Goal: Task Accomplishment & Management: Manage account settings

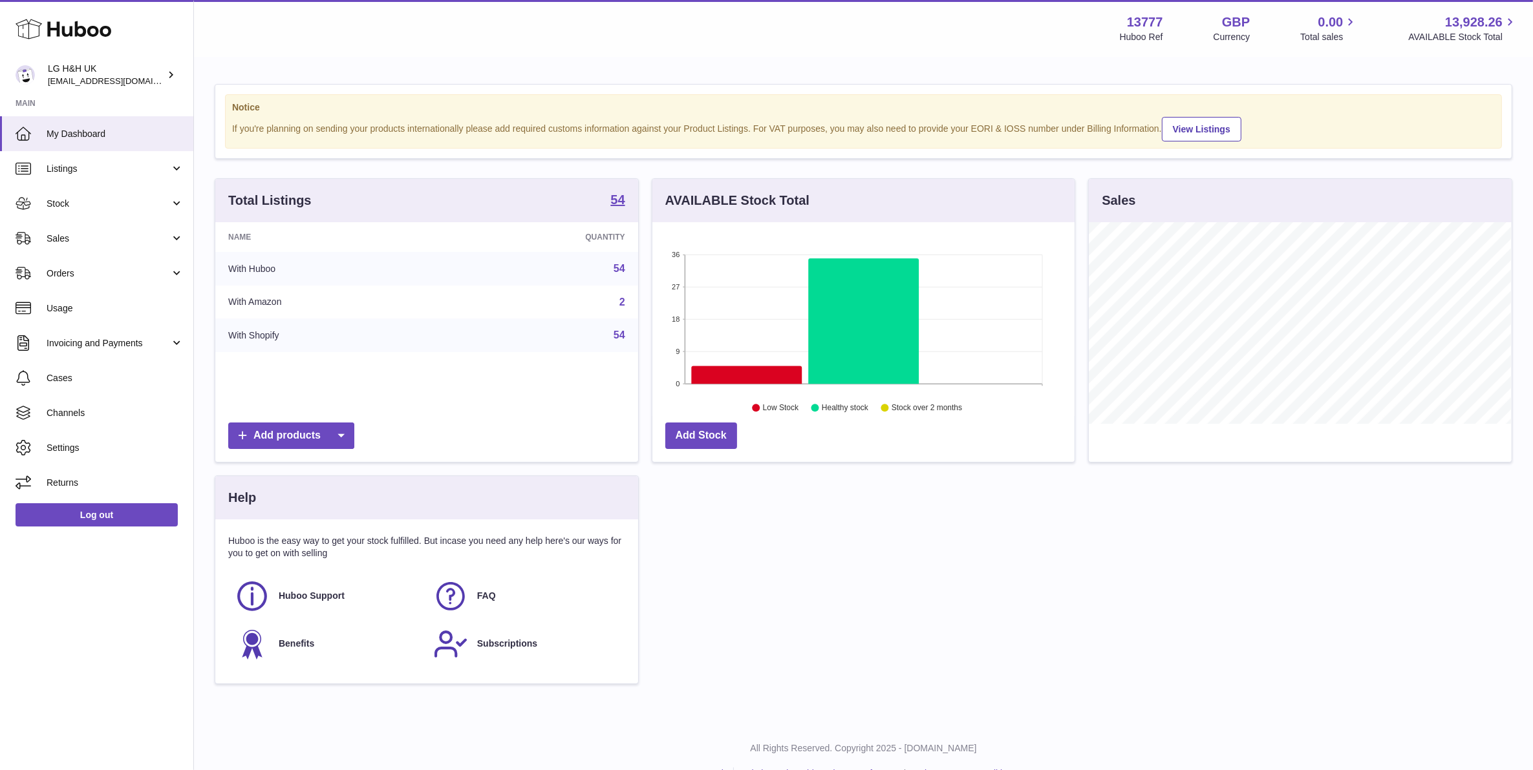
scroll to position [201, 421]
drag, startPoint x: 0, startPoint y: 0, endPoint x: 102, endPoint y: 226, distance: 248.2
click at [102, 226] on link "Sales" at bounding box center [96, 238] width 193 height 35
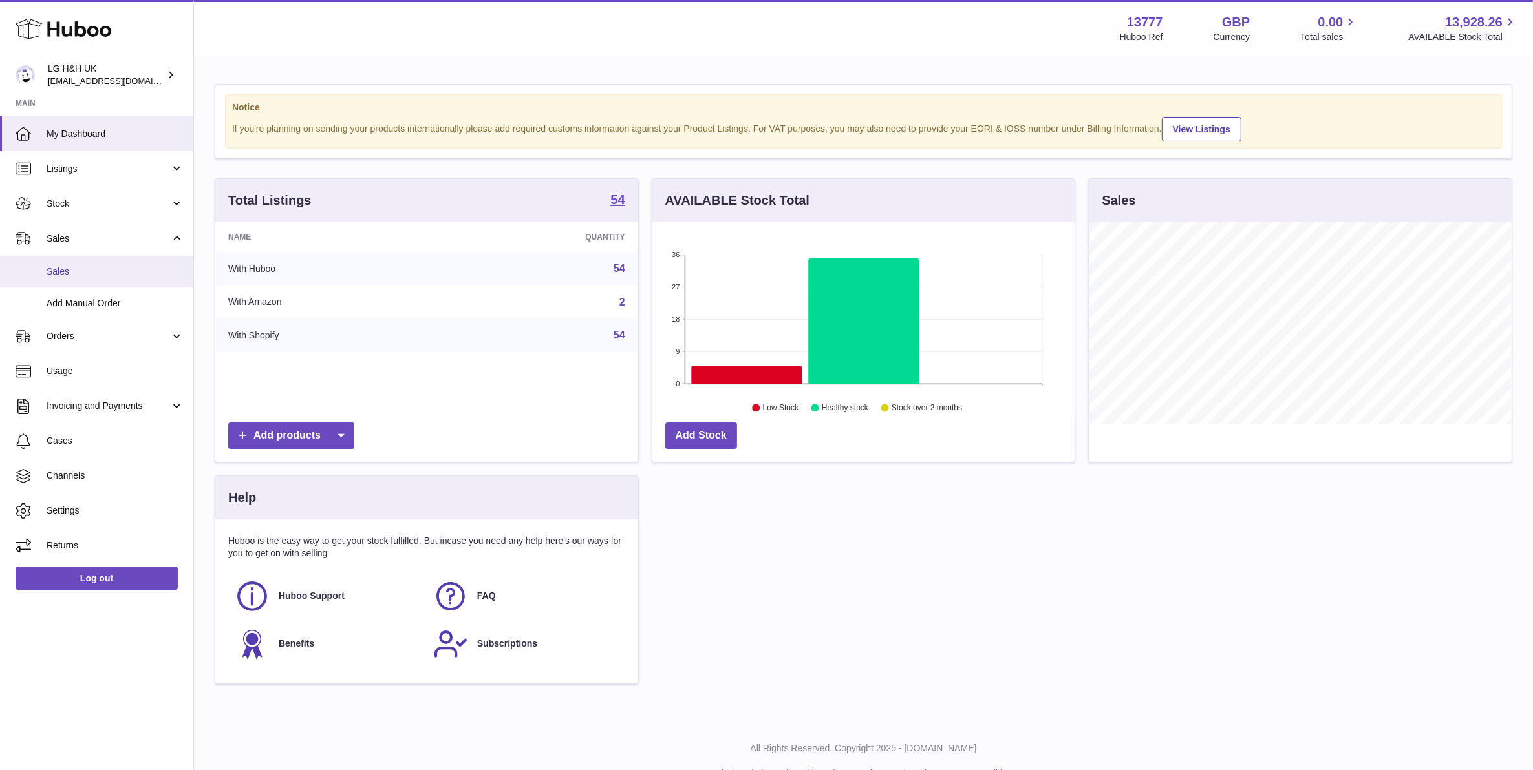
click at [97, 262] on link "Sales" at bounding box center [96, 272] width 193 height 32
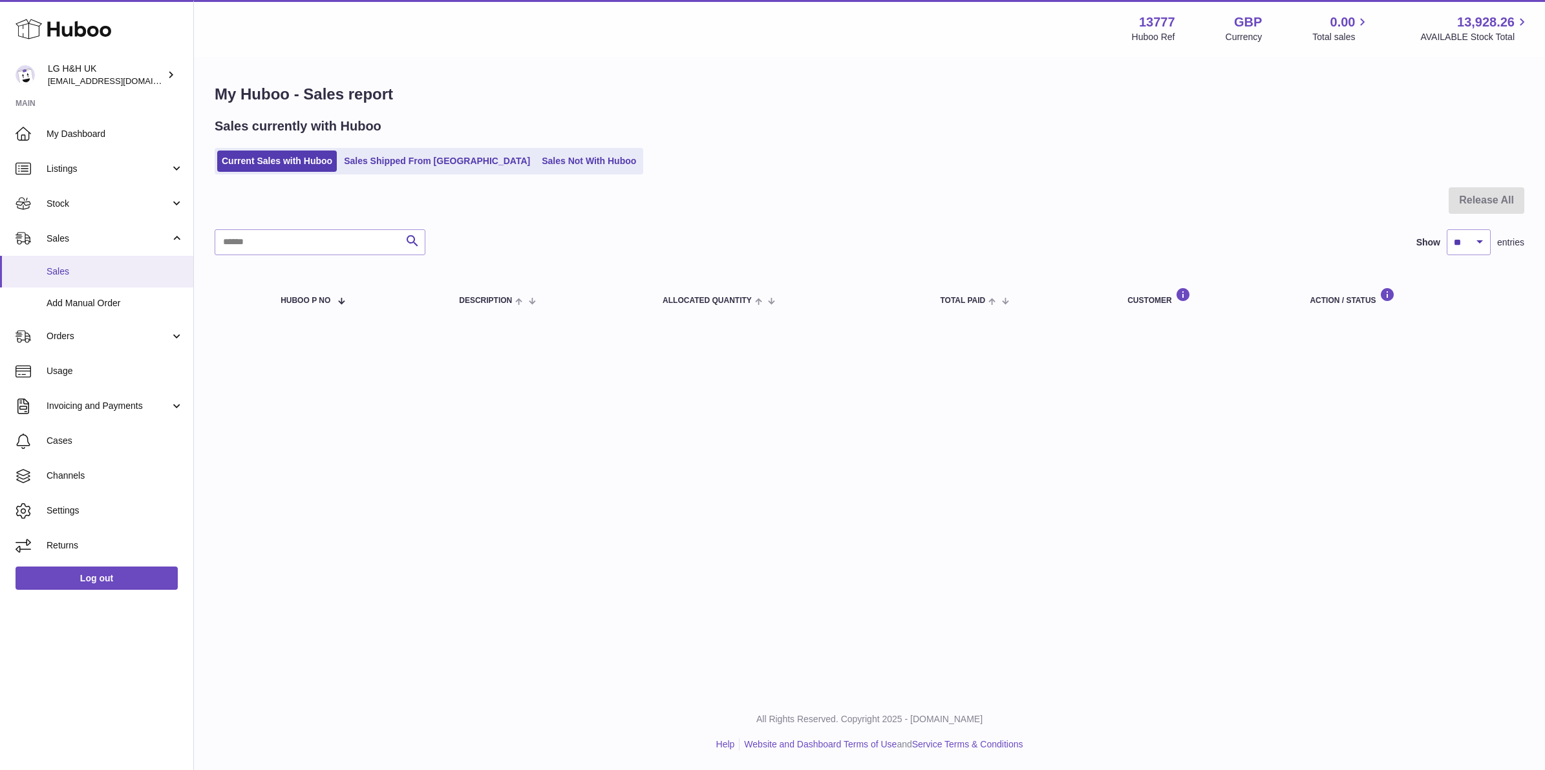
click at [94, 266] on span "Sales" at bounding box center [115, 272] width 137 height 12
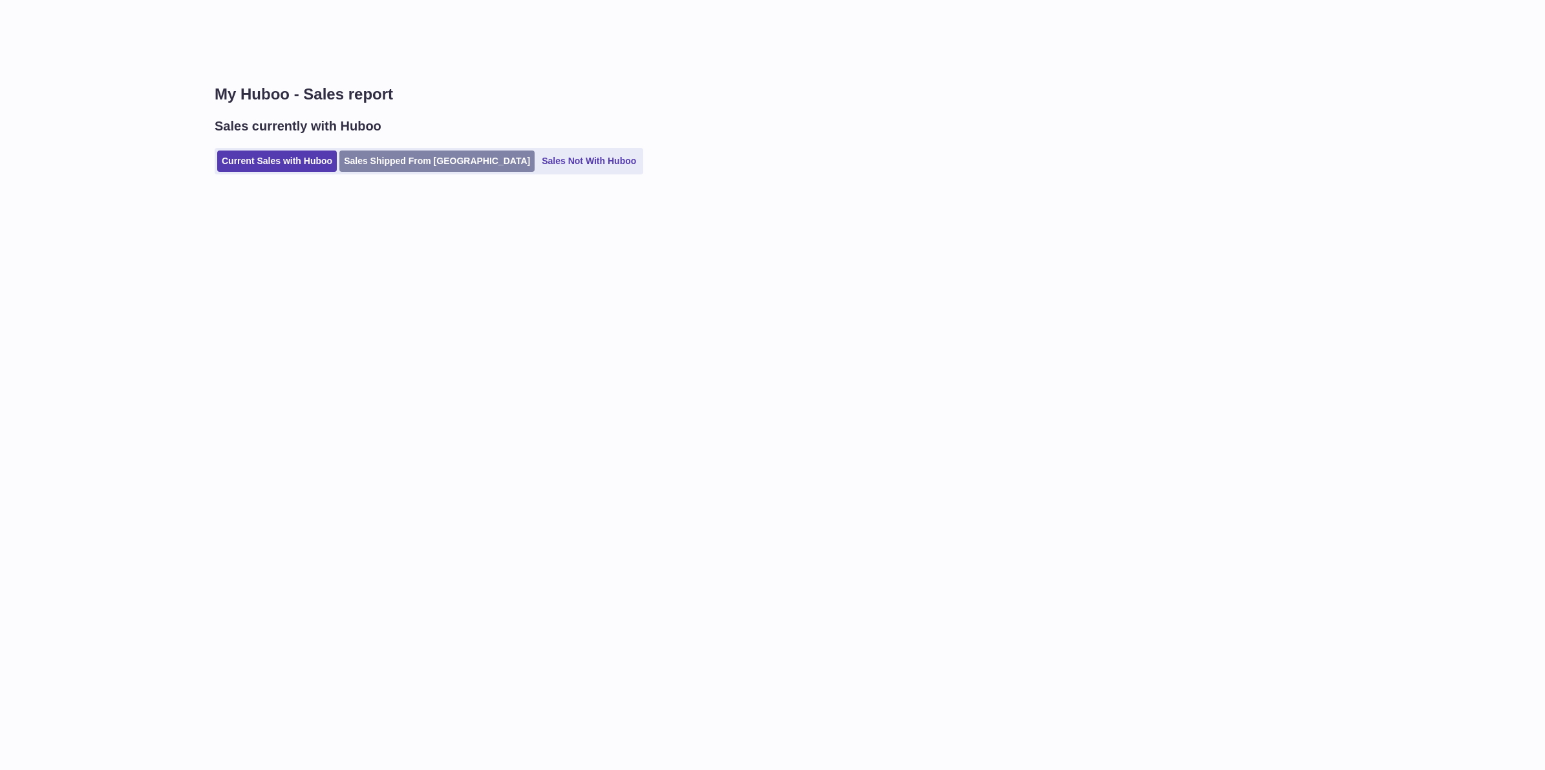
click at [376, 163] on link "Sales Shipped From [GEOGRAPHIC_DATA]" at bounding box center [436, 161] width 195 height 21
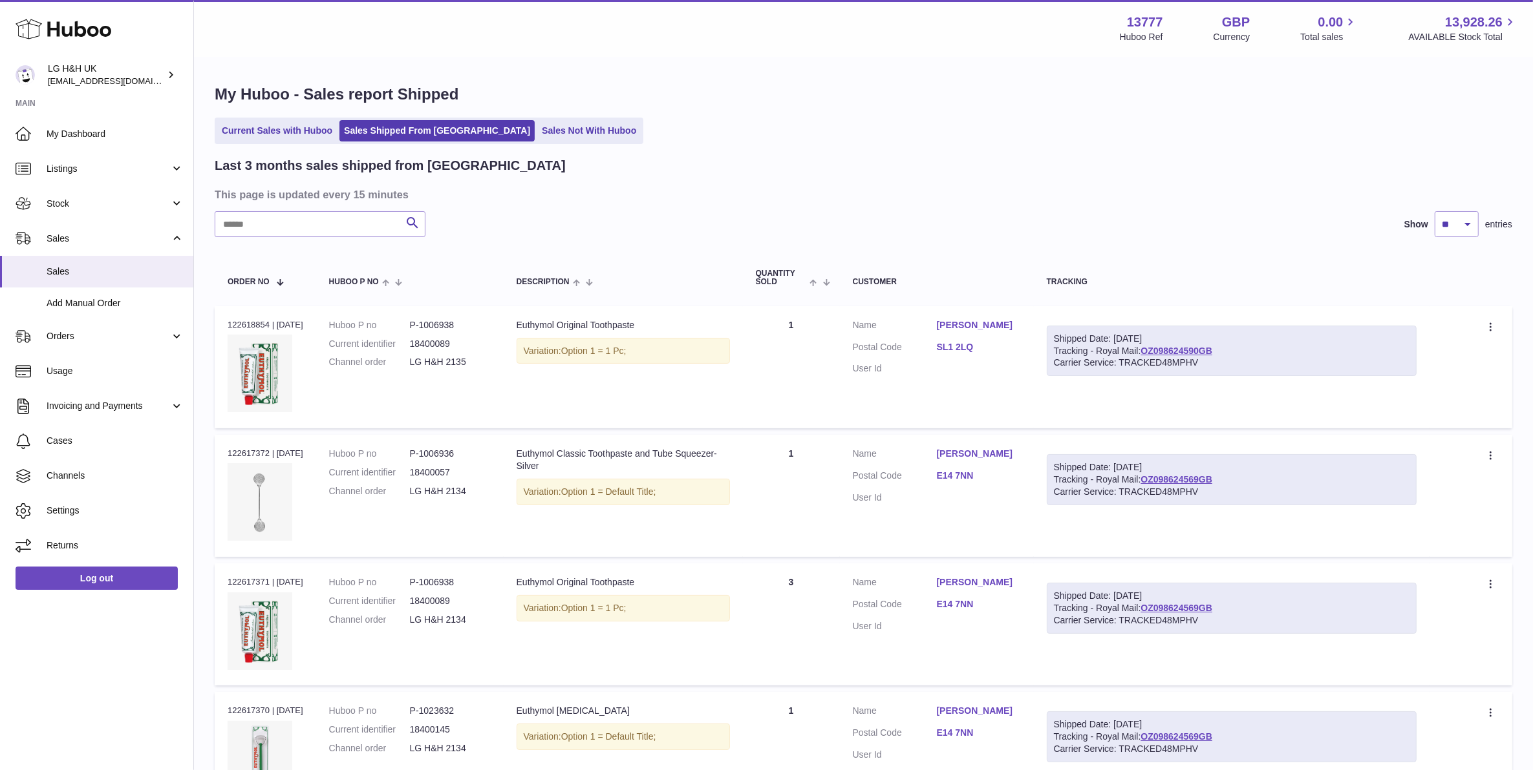
click at [299, 136] on link "Current Sales with Huboo" at bounding box center [277, 130] width 120 height 21
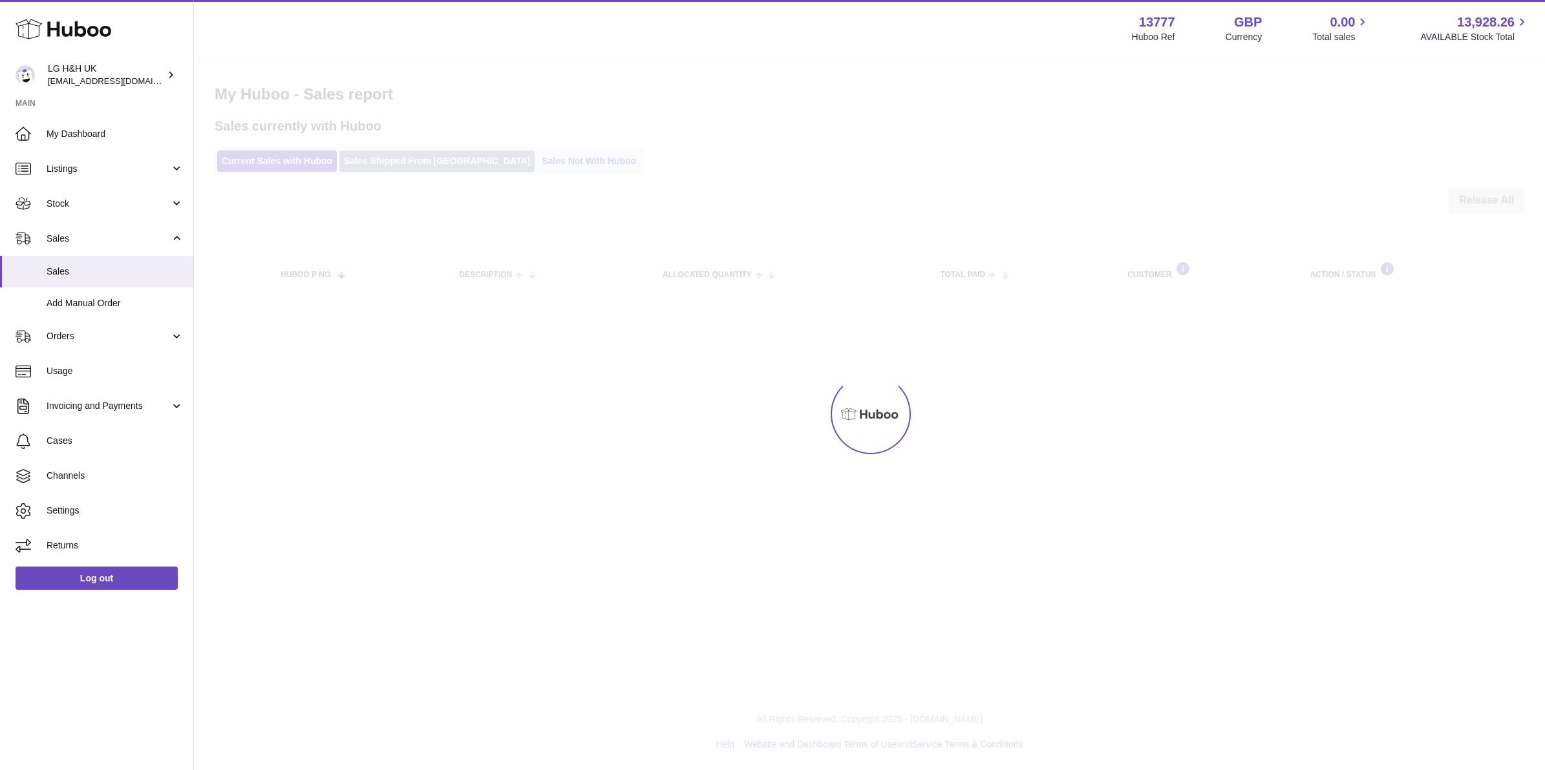
click at [385, 153] on div at bounding box center [869, 414] width 1351 height 712
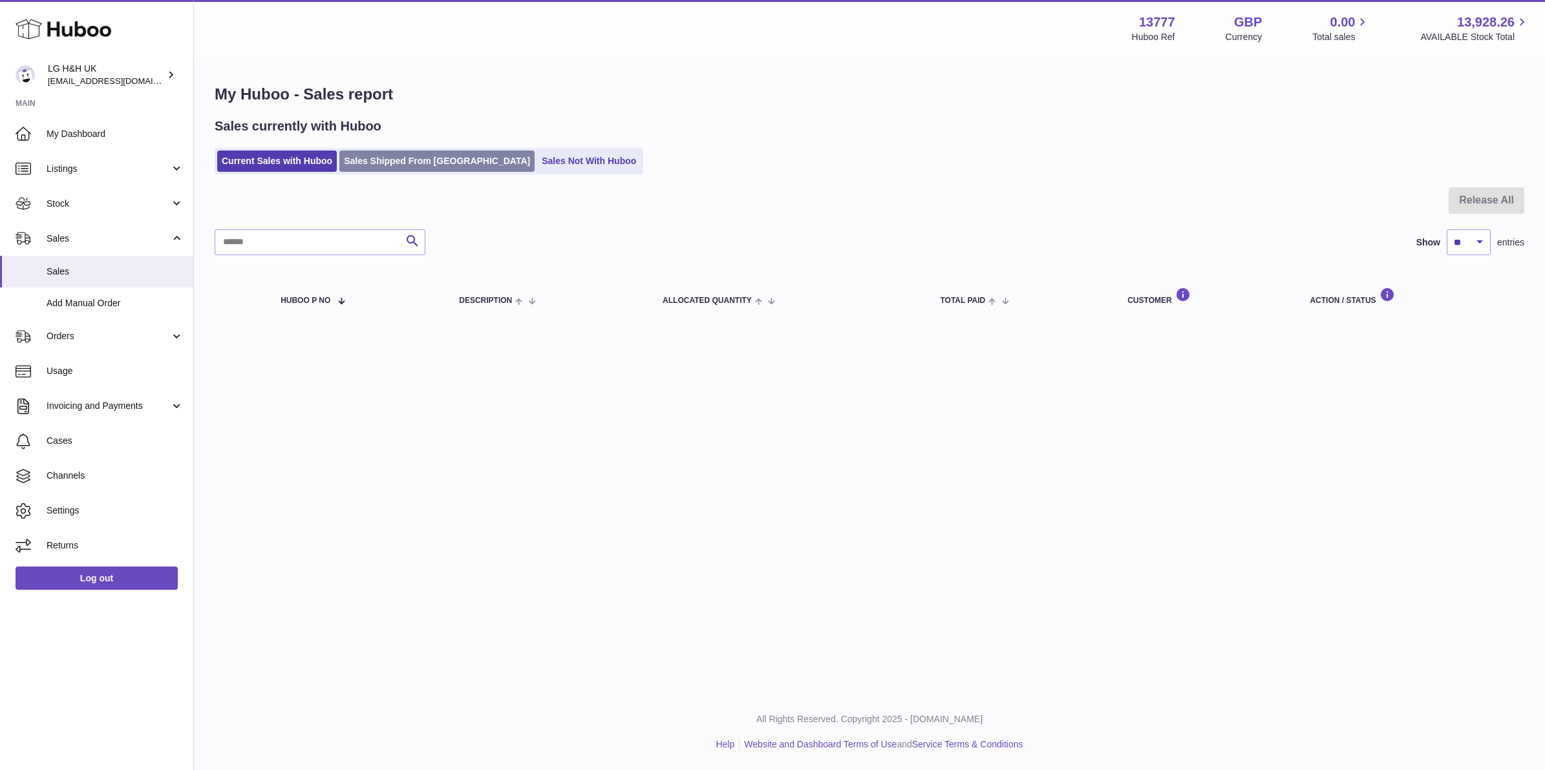
click at [385, 155] on link "Sales Shipped From [GEOGRAPHIC_DATA]" at bounding box center [436, 161] width 195 height 21
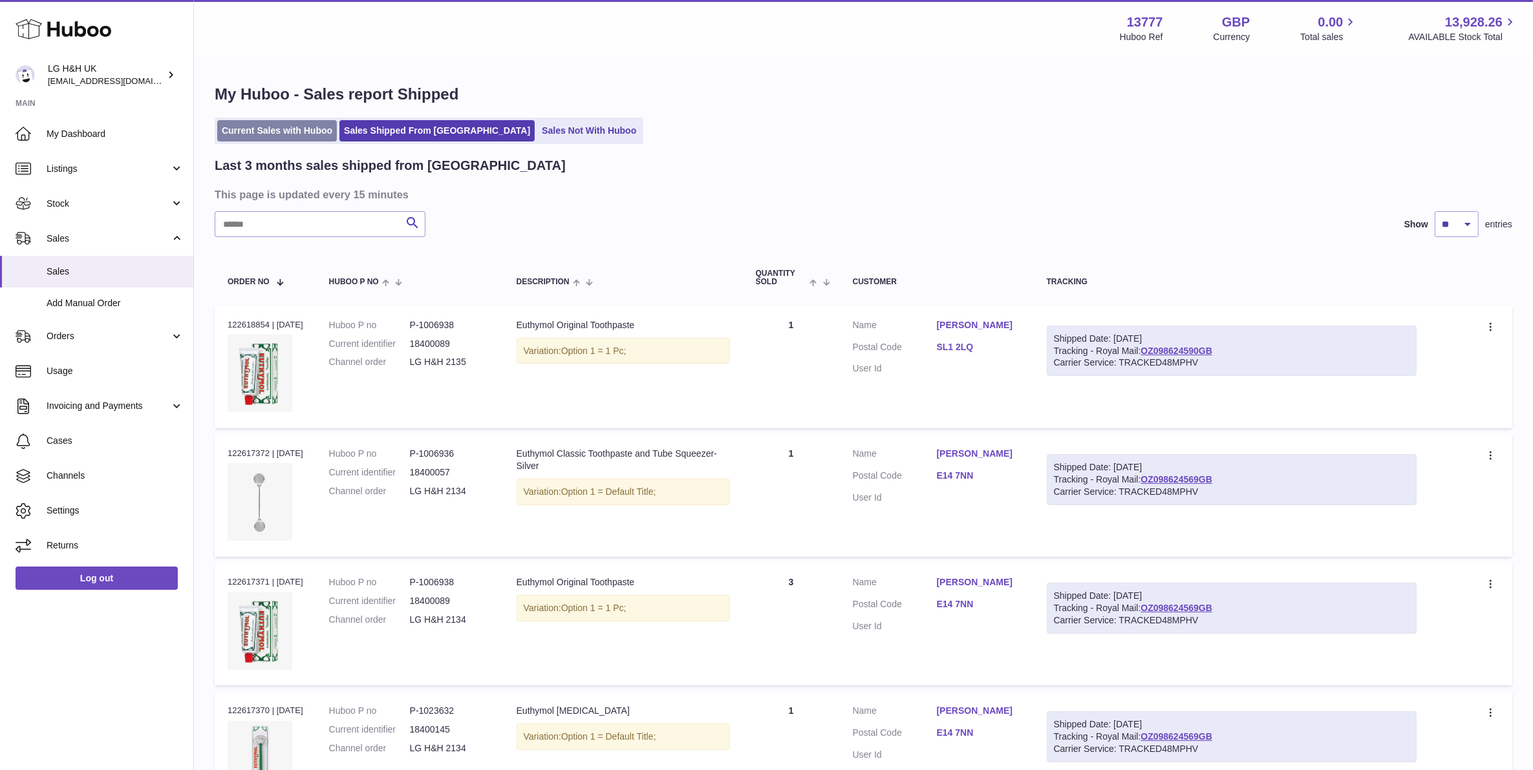
click at [270, 128] on link "Current Sales with Huboo" at bounding box center [277, 130] width 120 height 21
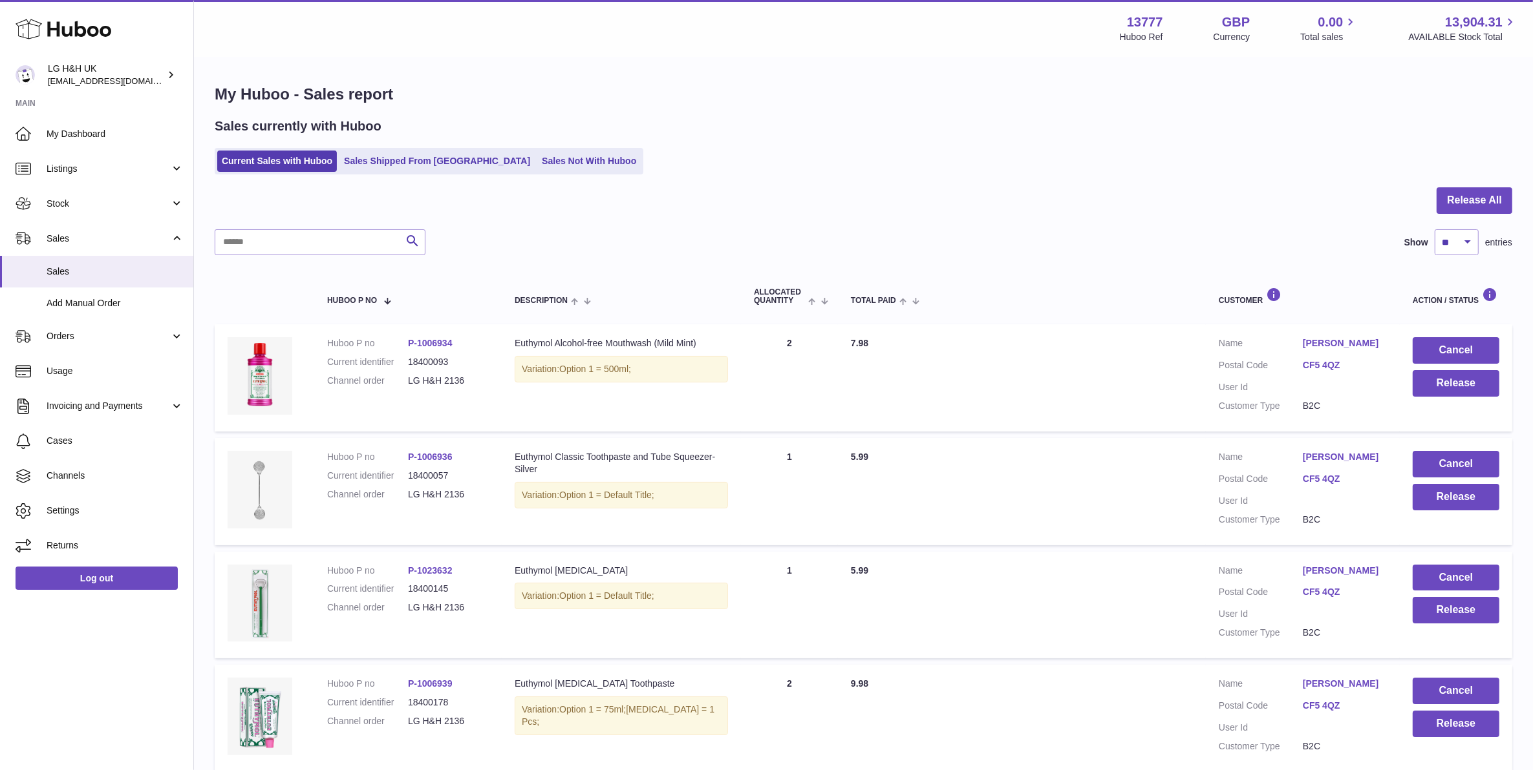
scroll to position [81, 0]
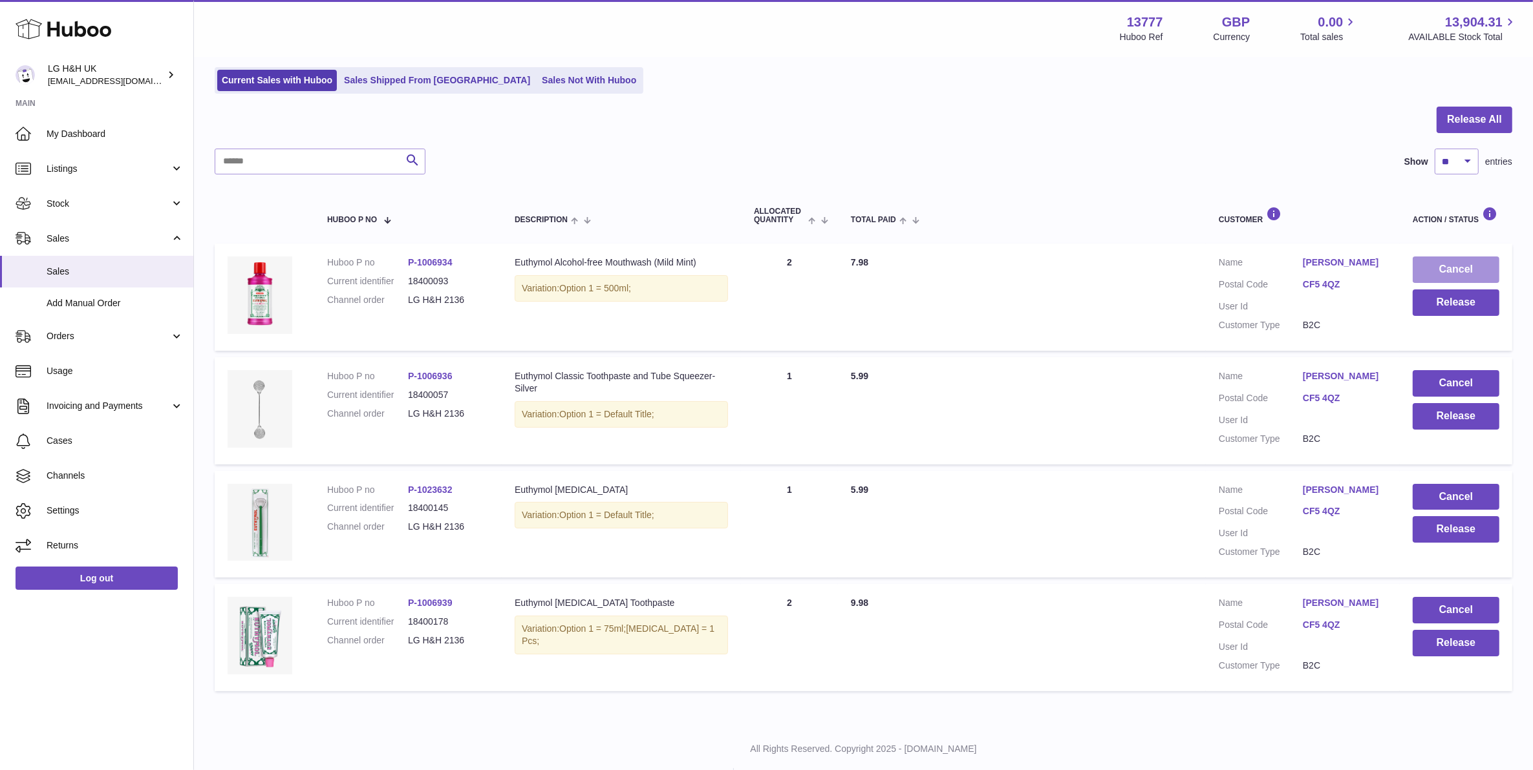
click at [1427, 267] on button "Cancel" at bounding box center [1455, 270] width 87 height 27
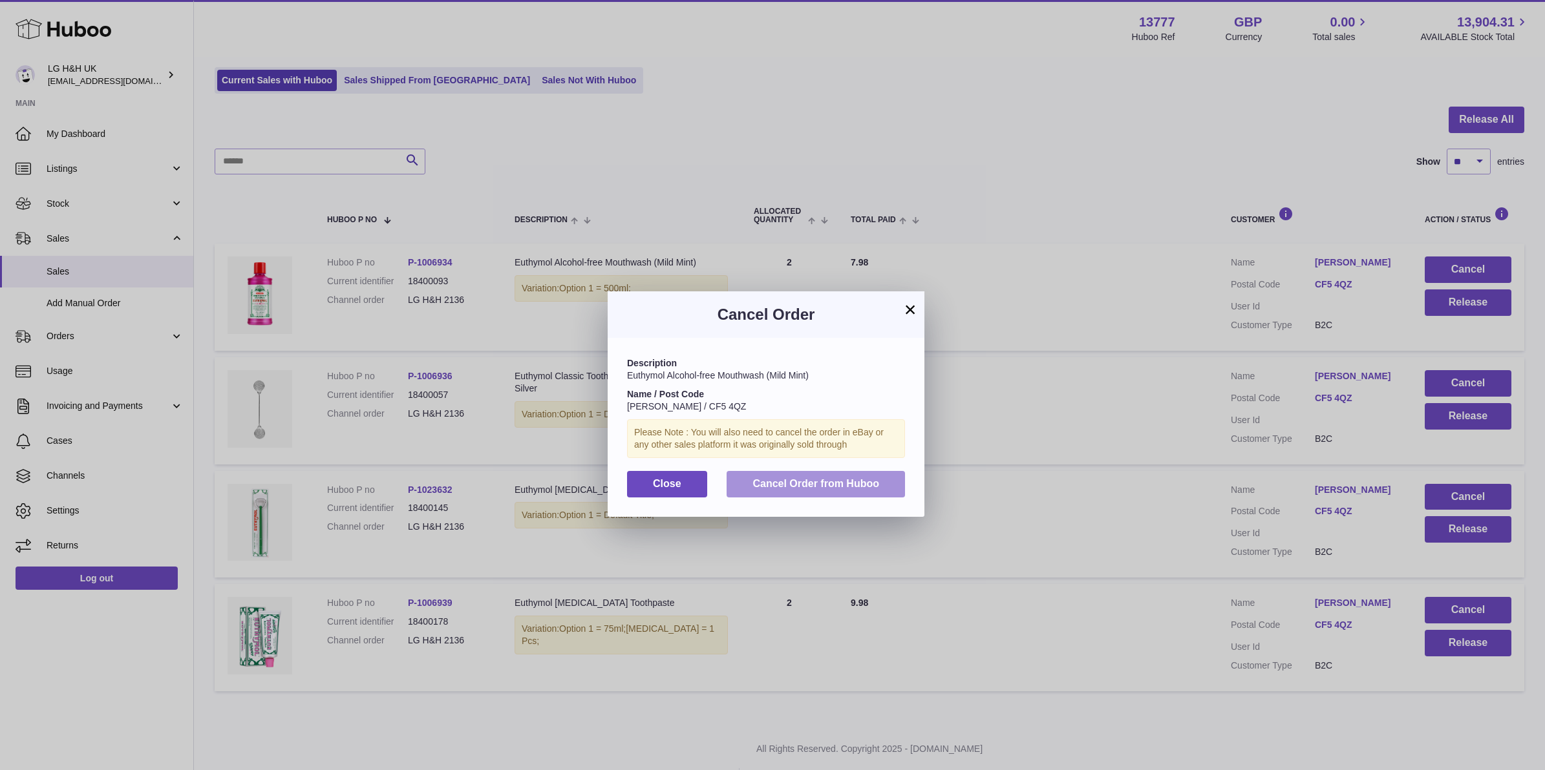
click at [892, 477] on button "Cancel Order from Huboo" at bounding box center [816, 484] width 178 height 27
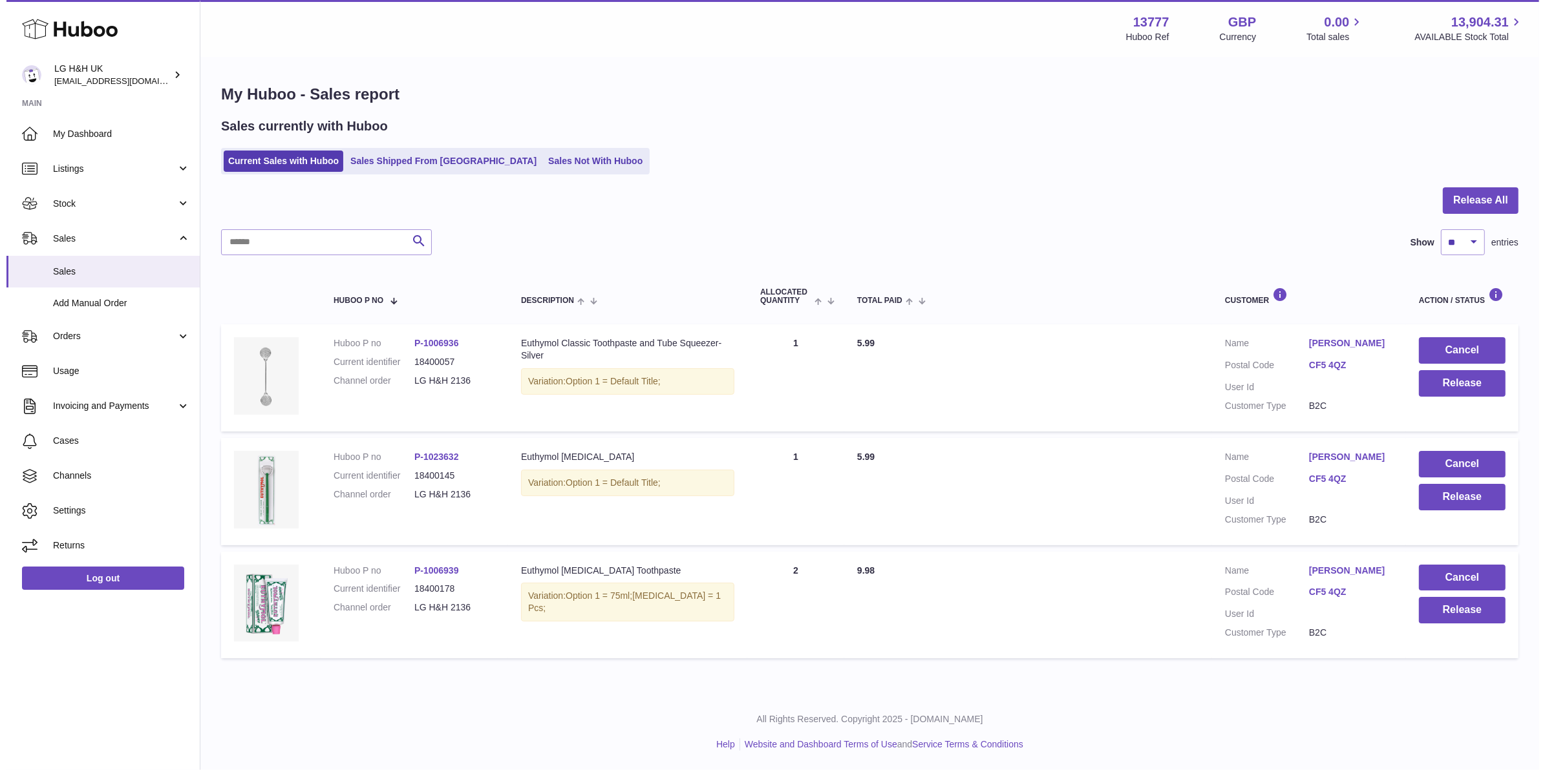
scroll to position [0, 0]
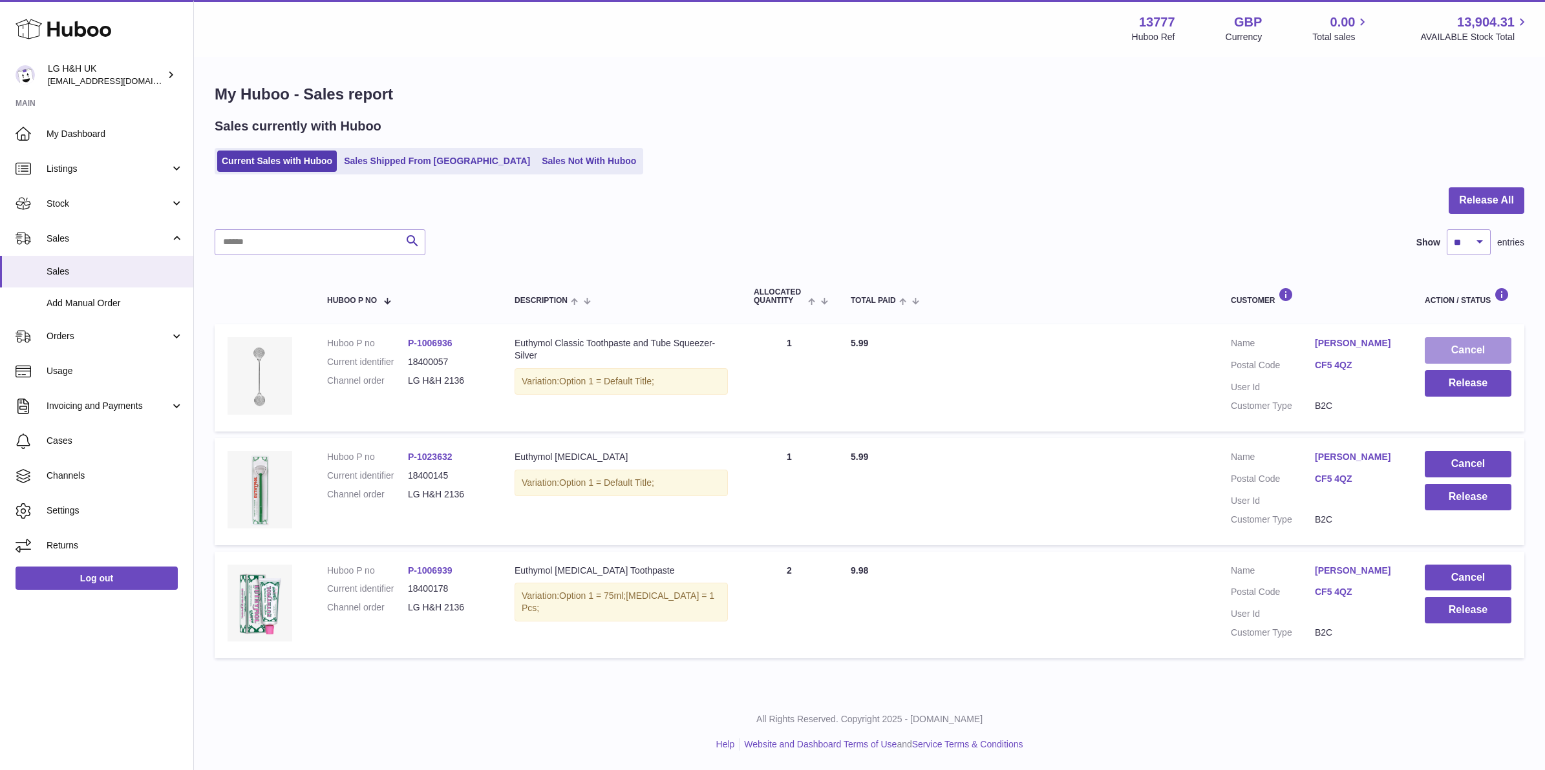
click at [1469, 354] on button "Cancel" at bounding box center [1468, 350] width 87 height 27
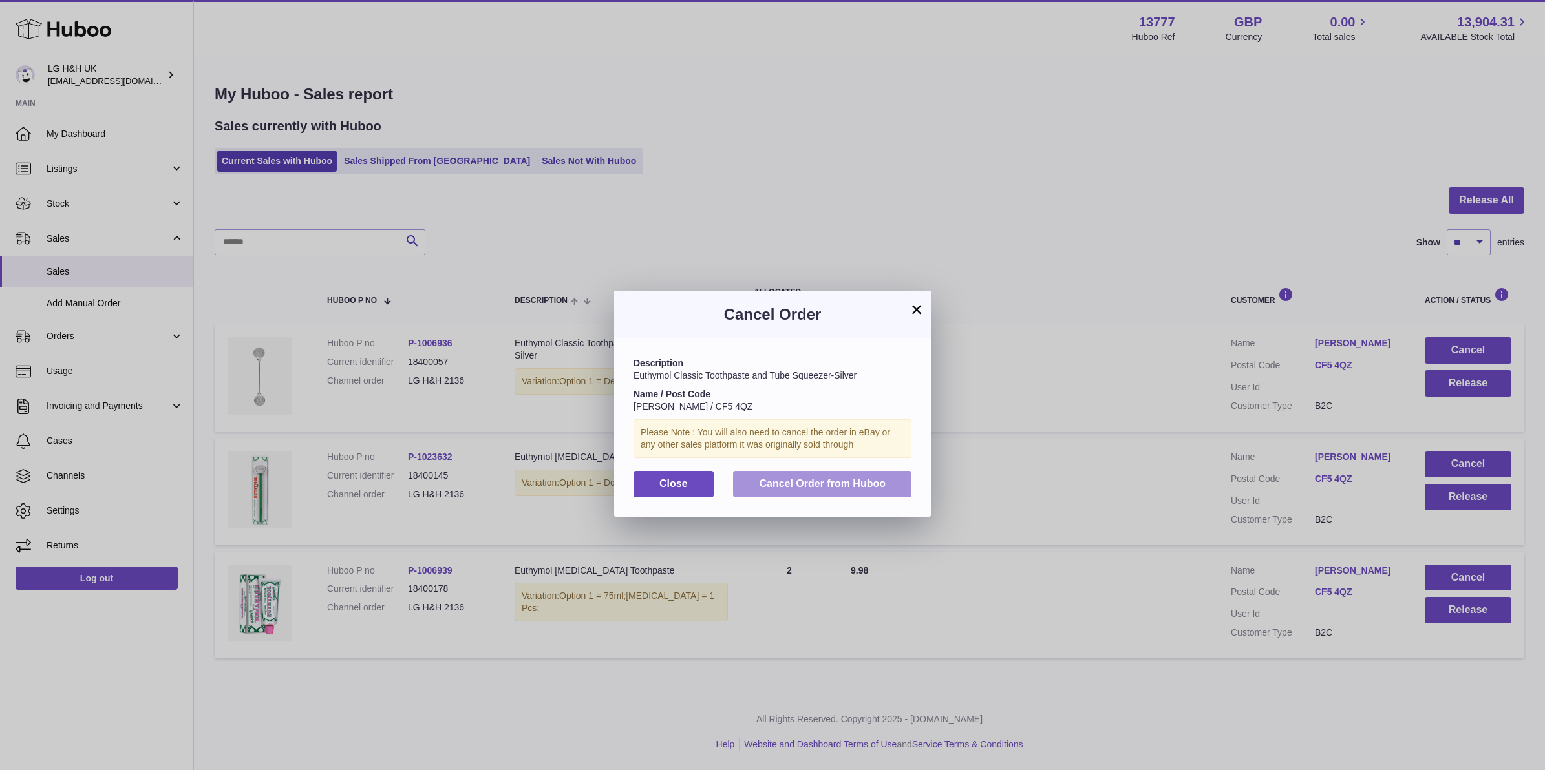
click at [884, 494] on button "Cancel Order from Huboo" at bounding box center [822, 484] width 178 height 27
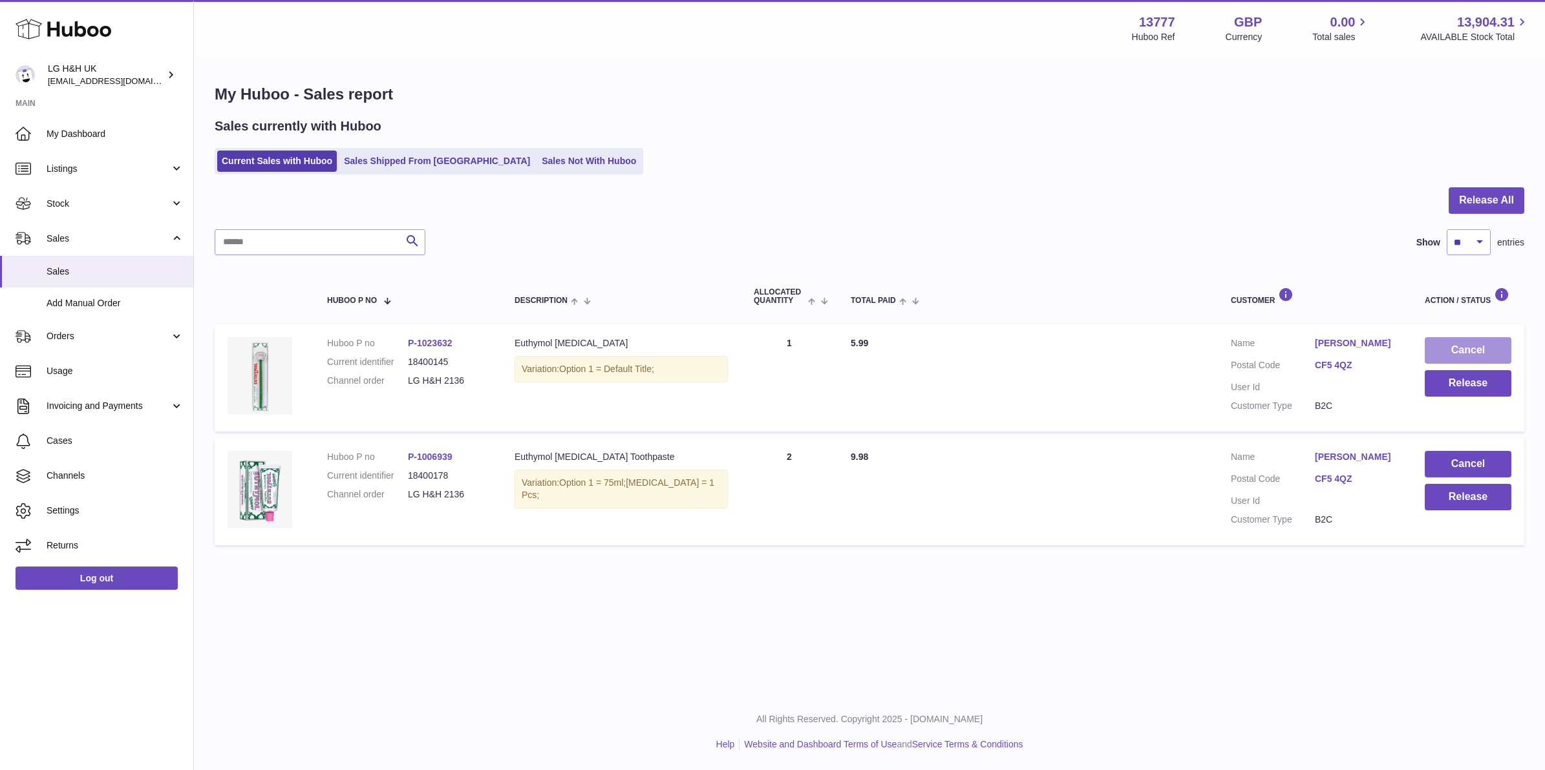
click at [1472, 355] on button "Cancel" at bounding box center [1468, 350] width 87 height 27
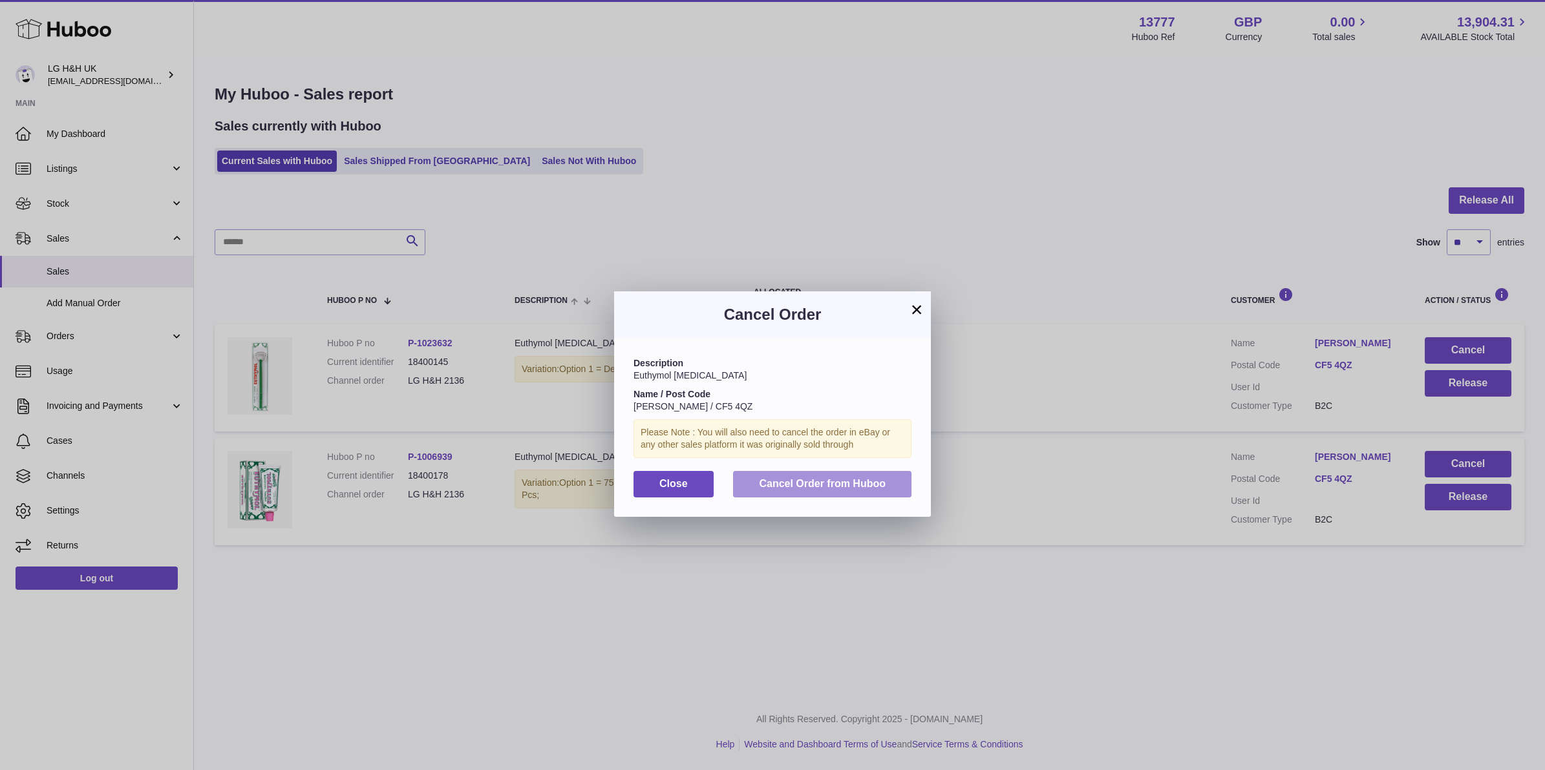
click at [878, 489] on span "Cancel Order from Huboo" at bounding box center [822, 483] width 127 height 11
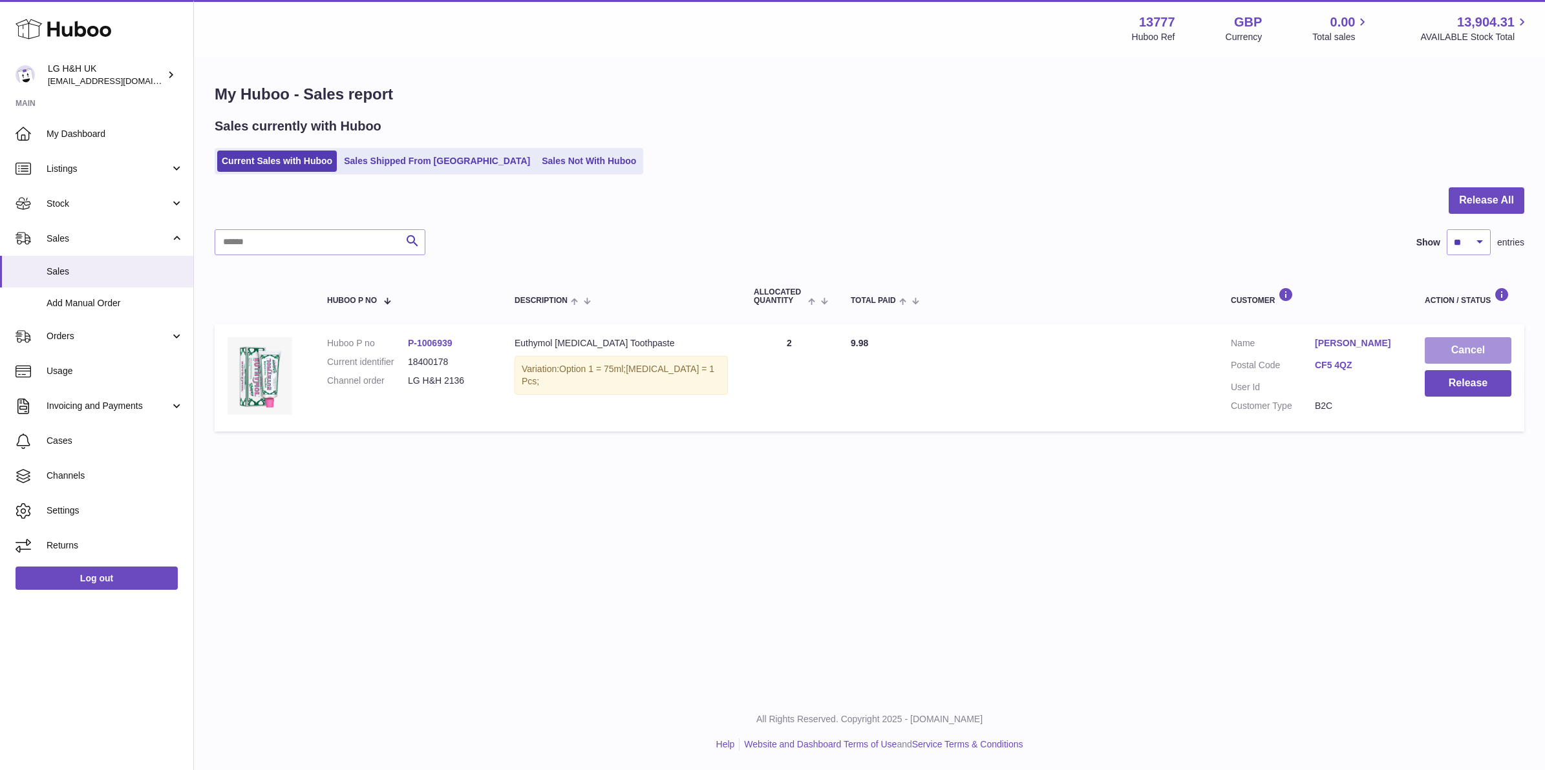
click at [1472, 355] on button "Cancel" at bounding box center [1468, 350] width 87 height 27
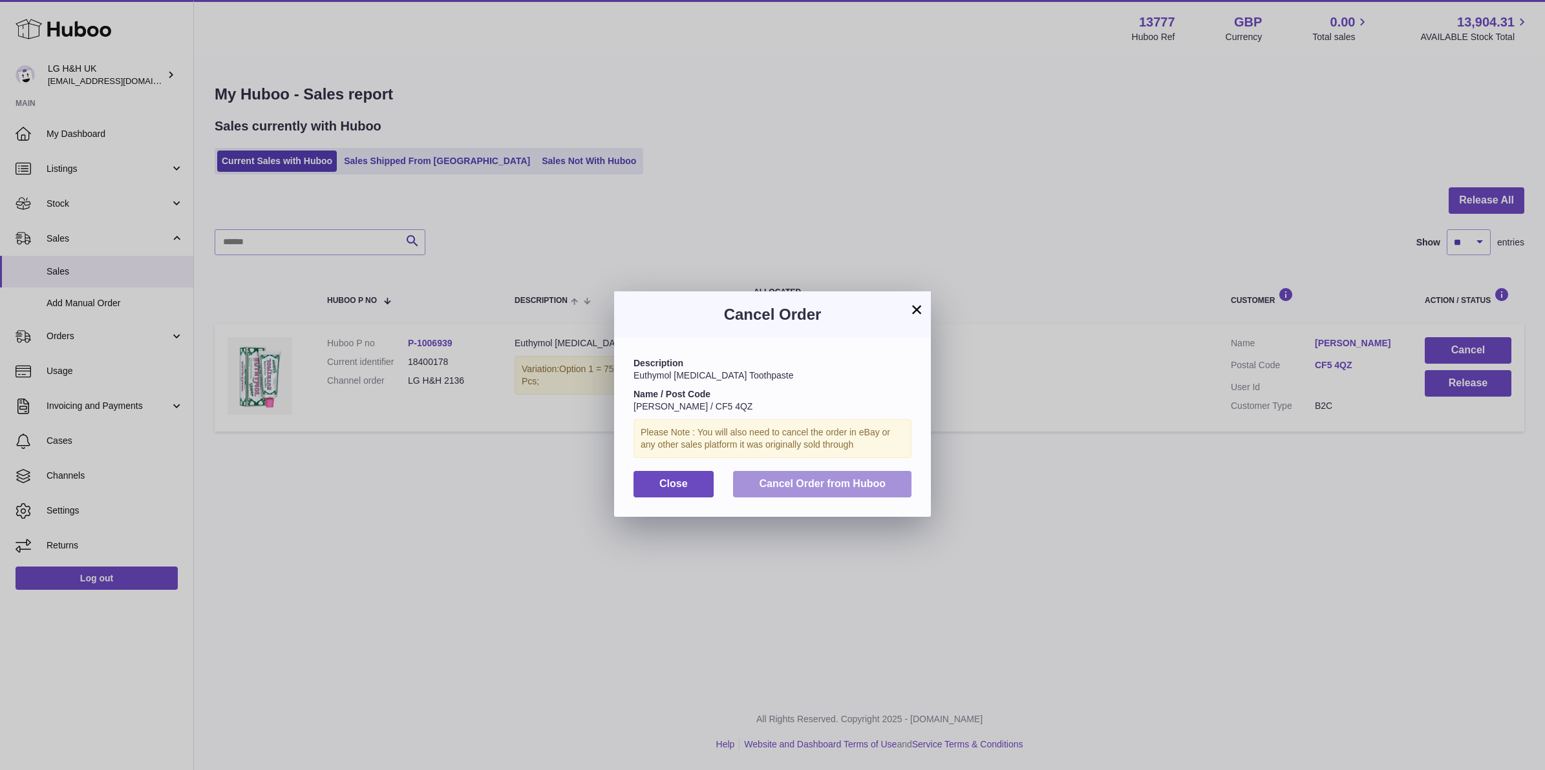
click at [876, 489] on span "Cancel Order from Huboo" at bounding box center [822, 483] width 127 height 11
